Goal: Transaction & Acquisition: Purchase product/service

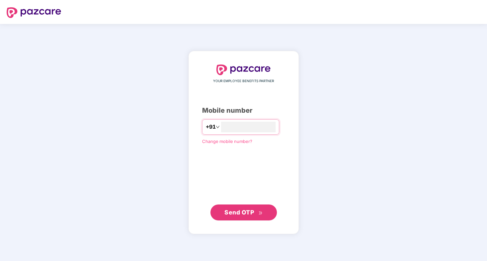
type input "**********"
click at [232, 219] on button "Send OTP" at bounding box center [243, 212] width 66 height 16
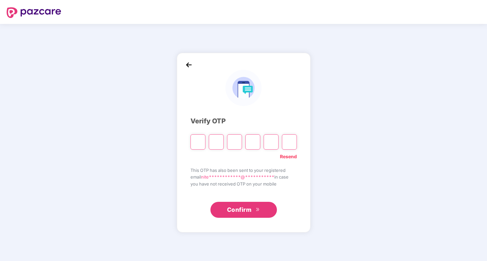
type input "*"
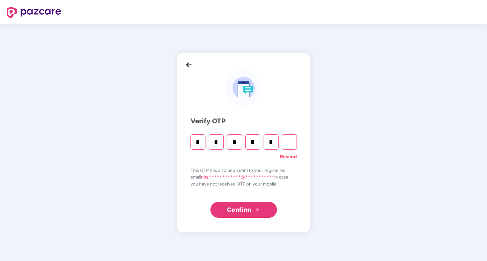
type input "*"
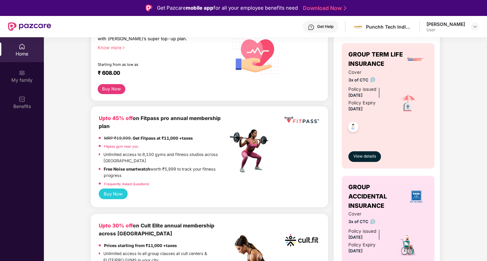
scroll to position [54, 0]
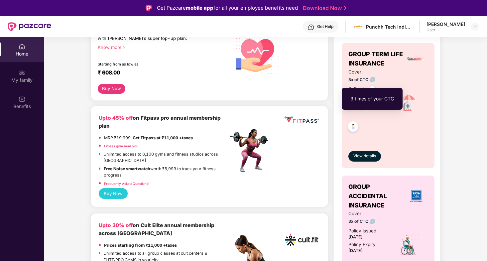
click at [371, 77] on img at bounding box center [372, 79] width 5 height 5
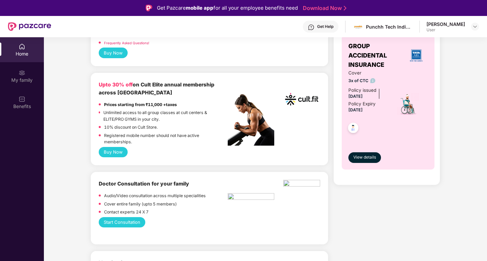
scroll to position [193, 0]
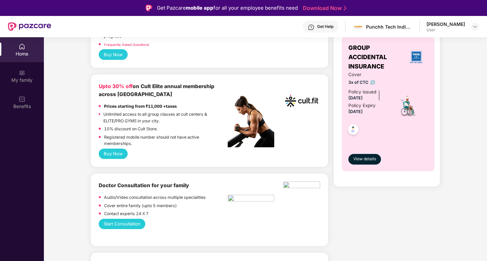
click at [112, 154] on button "Buy Now" at bounding box center [113, 154] width 29 height 10
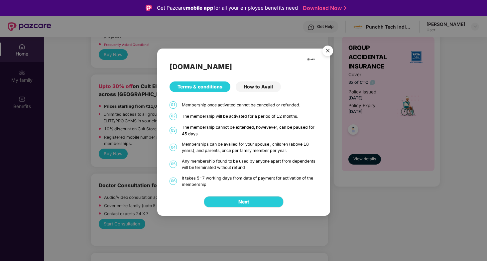
click at [261, 89] on div "How to Avail" at bounding box center [258, 86] width 45 height 11
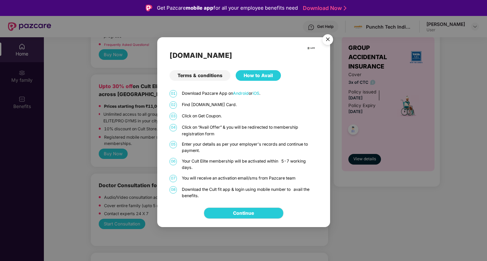
click at [209, 79] on div "Terms & conditions" at bounding box center [199, 75] width 61 height 11
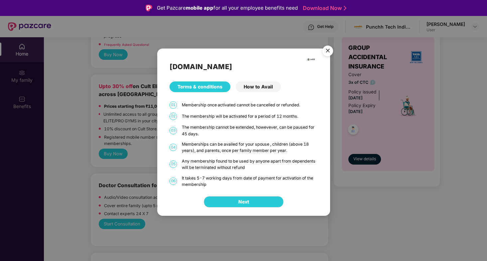
click at [324, 51] on img "Close" at bounding box center [327, 52] width 19 height 19
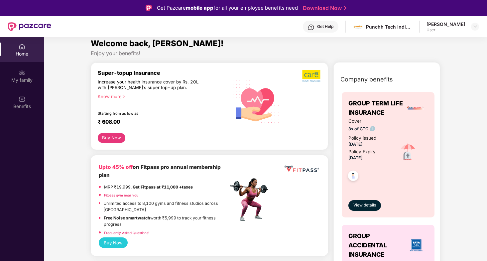
scroll to position [0, 0]
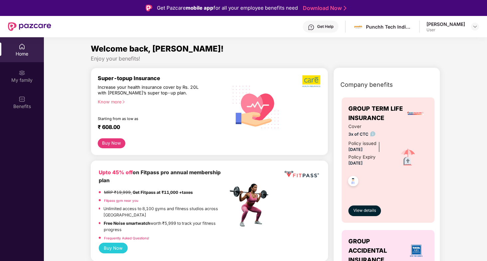
click at [131, 199] on link "Fitpass gym near you" at bounding box center [121, 200] width 34 height 4
